Goal: Book appointment/travel/reservation

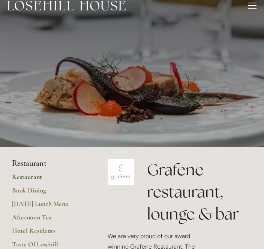
scroll to position [9, 0]
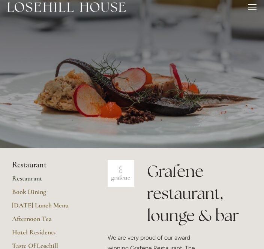
click at [57, 231] on link "Hotel Residents" at bounding box center [48, 234] width 72 height 13
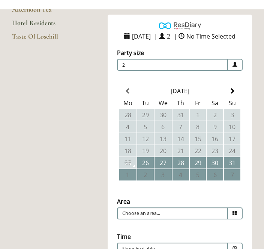
scroll to position [93, 0]
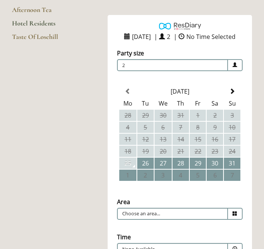
click at [236, 97] on th at bounding box center [232, 91] width 16 height 11
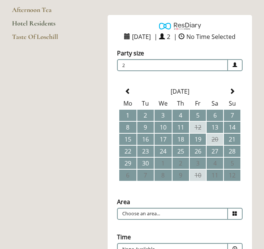
click at [235, 94] on span at bounding box center [232, 91] width 6 height 6
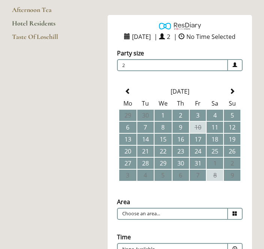
click at [201, 133] on td "10" at bounding box center [198, 127] width 16 height 11
click at [204, 133] on td "10" at bounding box center [198, 127] width 16 height 11
click at [201, 133] on td "10" at bounding box center [198, 127] width 16 height 11
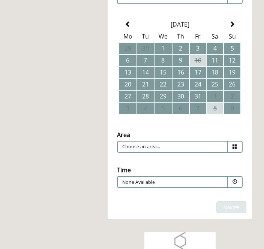
scroll to position [160, 0]
click at [219, 66] on td "11" at bounding box center [214, 60] width 16 height 11
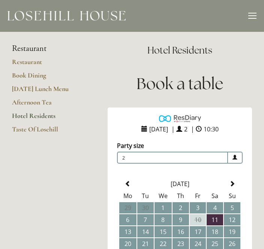
scroll to position [0, 0]
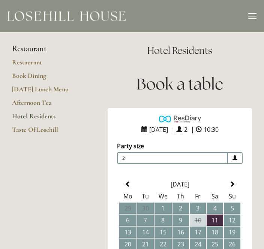
click at [45, 98] on link "Afternoon Tea" at bounding box center [48, 104] width 72 height 13
